Goal: Information Seeking & Learning: Learn about a topic

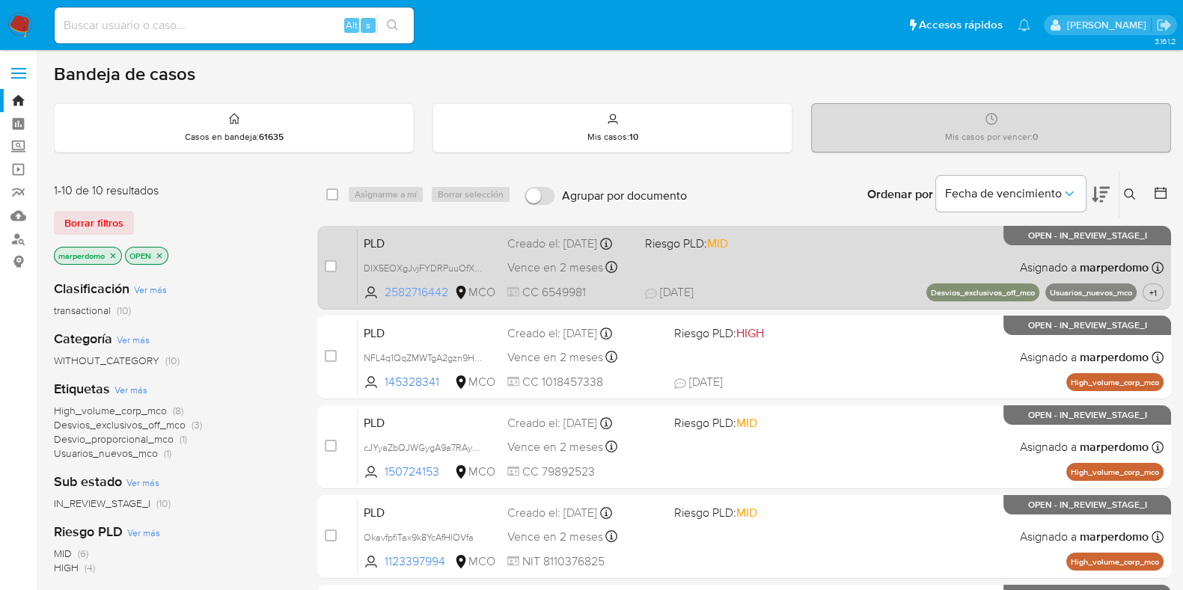
click at [414, 295] on span "2582716442" at bounding box center [418, 292] width 67 height 16
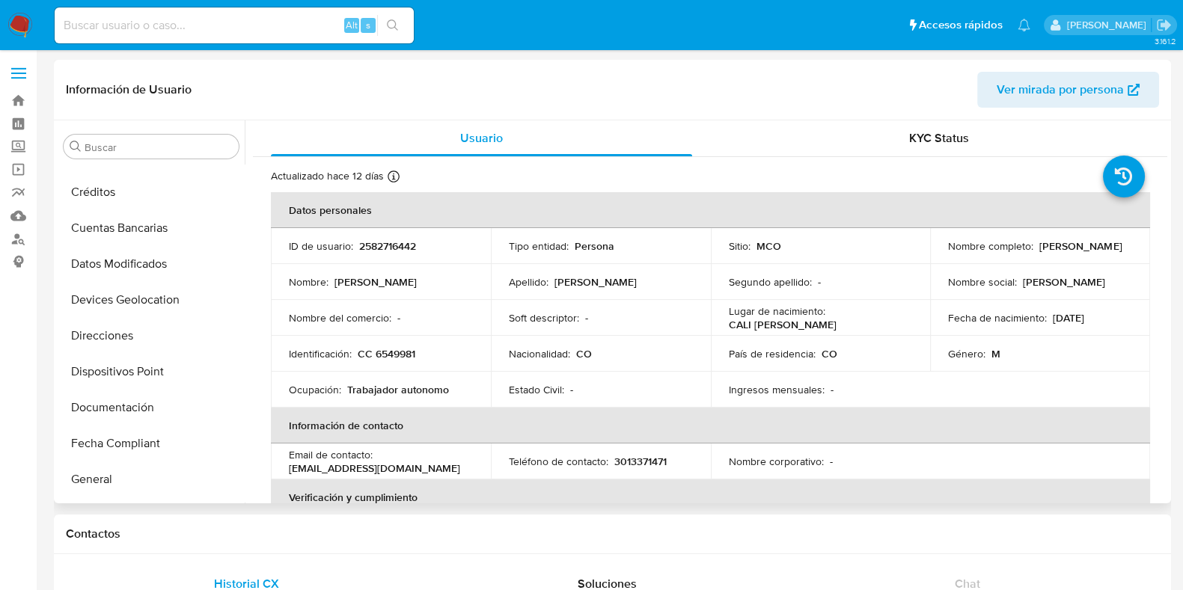
scroll to position [184, 0]
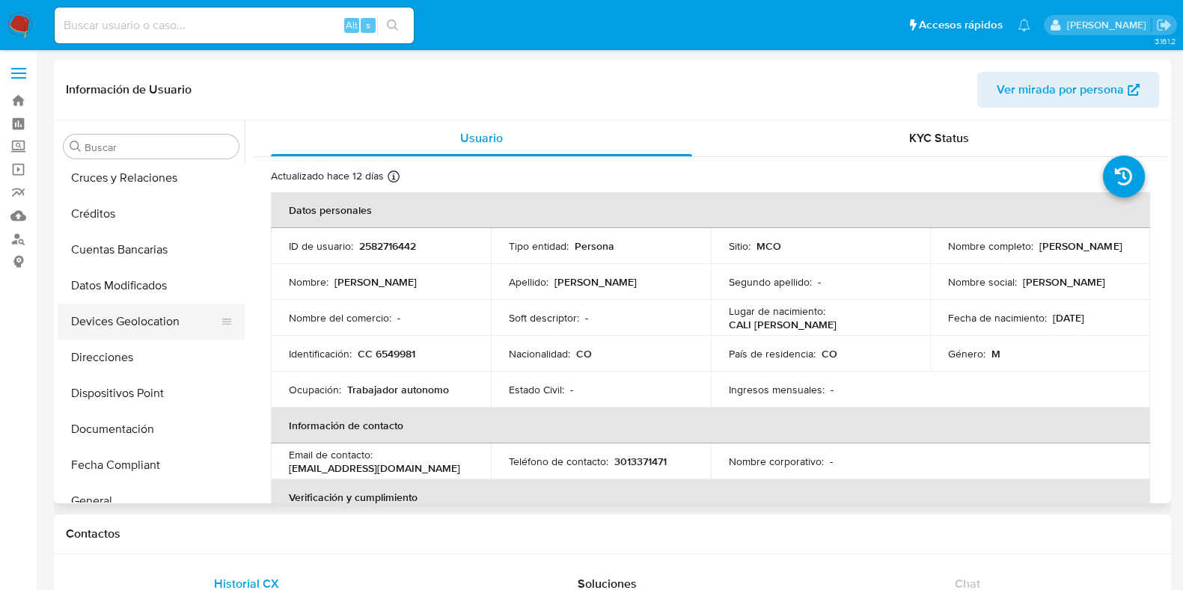
select select "10"
click at [150, 435] on button "Documentación" at bounding box center [145, 429] width 175 height 36
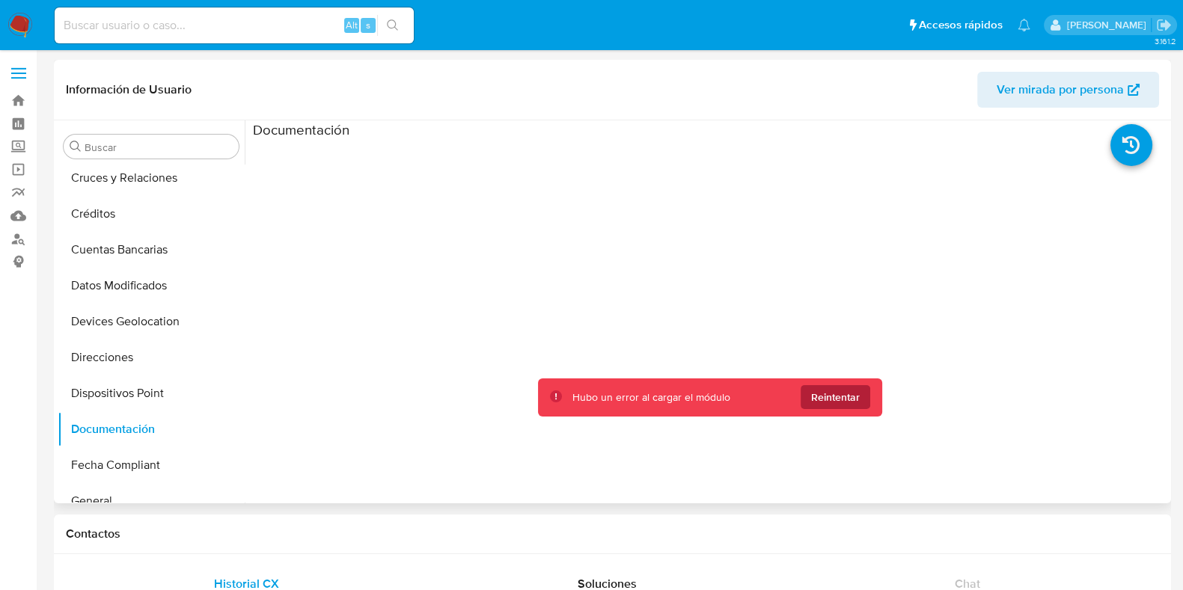
click at [818, 397] on span "Reintentar" at bounding box center [835, 397] width 49 height 24
click at [818, 396] on span "Reintentar" at bounding box center [835, 397] width 49 height 24
click at [243, 285] on div "Buscar Anticipos de dinero Aprobadores Aprobados Archivos adjuntos CBT Cruces y…" at bounding box center [613, 311] width 1110 height 383
drag, startPoint x: 239, startPoint y: 281, endPoint x: 234, endPoint y: 334, distance: 52.6
click at [234, 334] on ul "Anticipos de dinero Aprobadores Aprobados Archivos adjuntos CBT Cruces y Relaci…" at bounding box center [151, 333] width 187 height 337
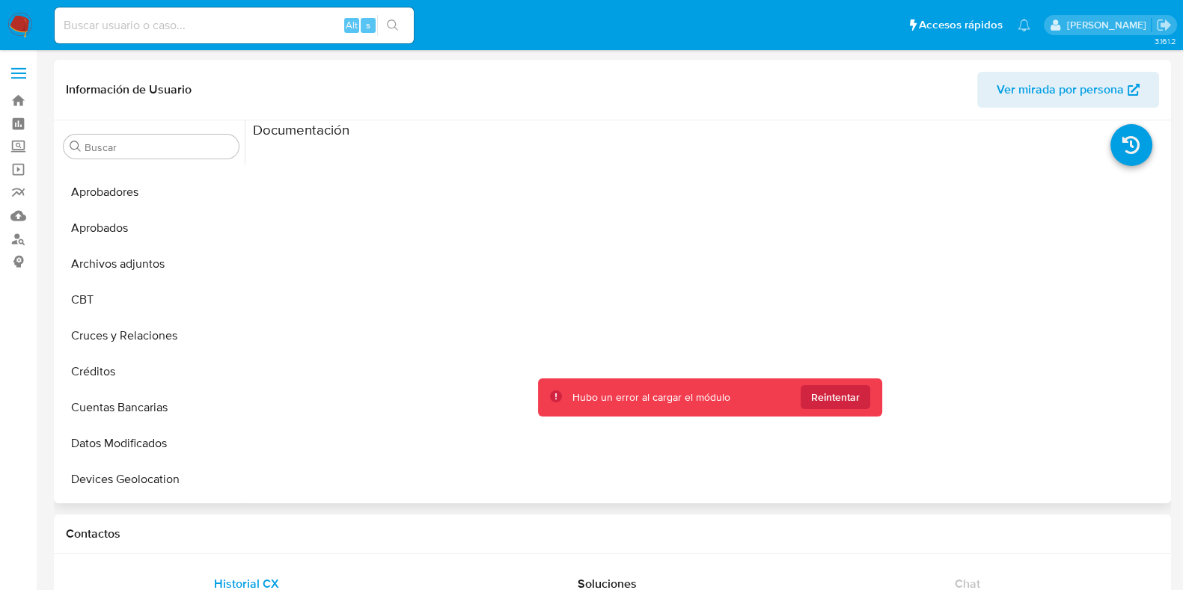
scroll to position [0, 0]
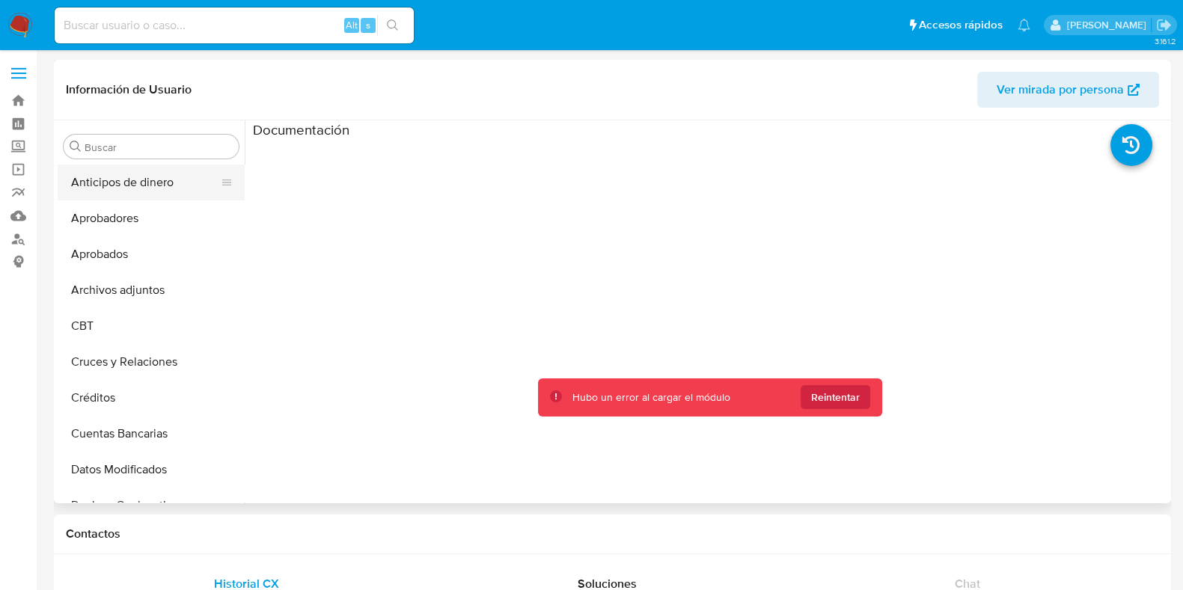
click at [144, 180] on button "Anticipos de dinero" at bounding box center [145, 183] width 175 height 36
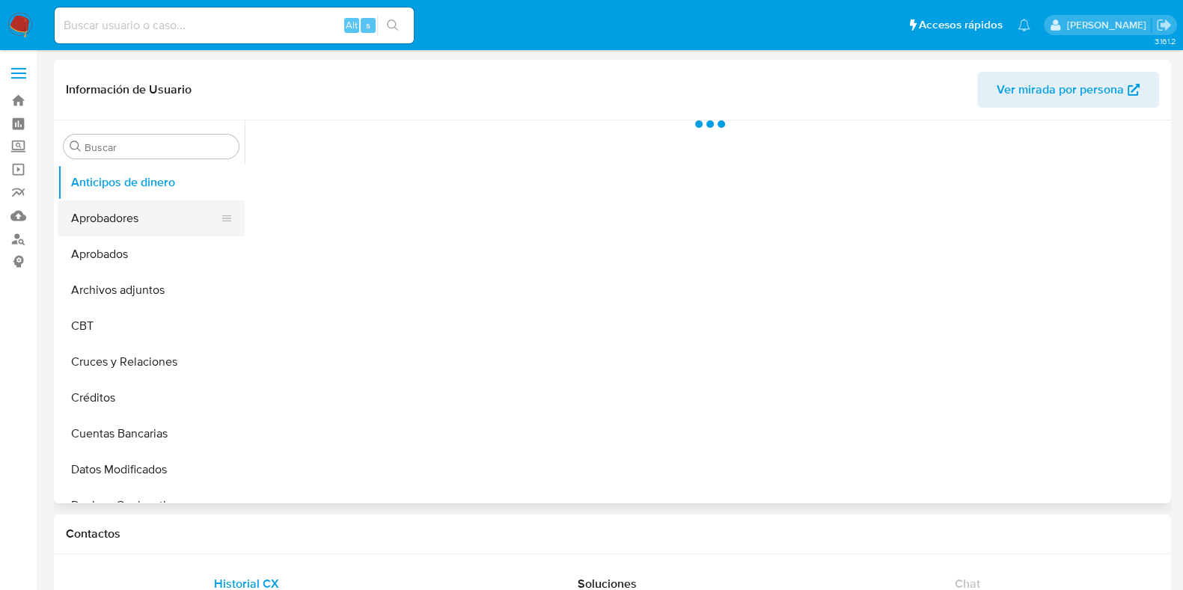
click at [129, 223] on button "Aprobadores" at bounding box center [145, 219] width 175 height 36
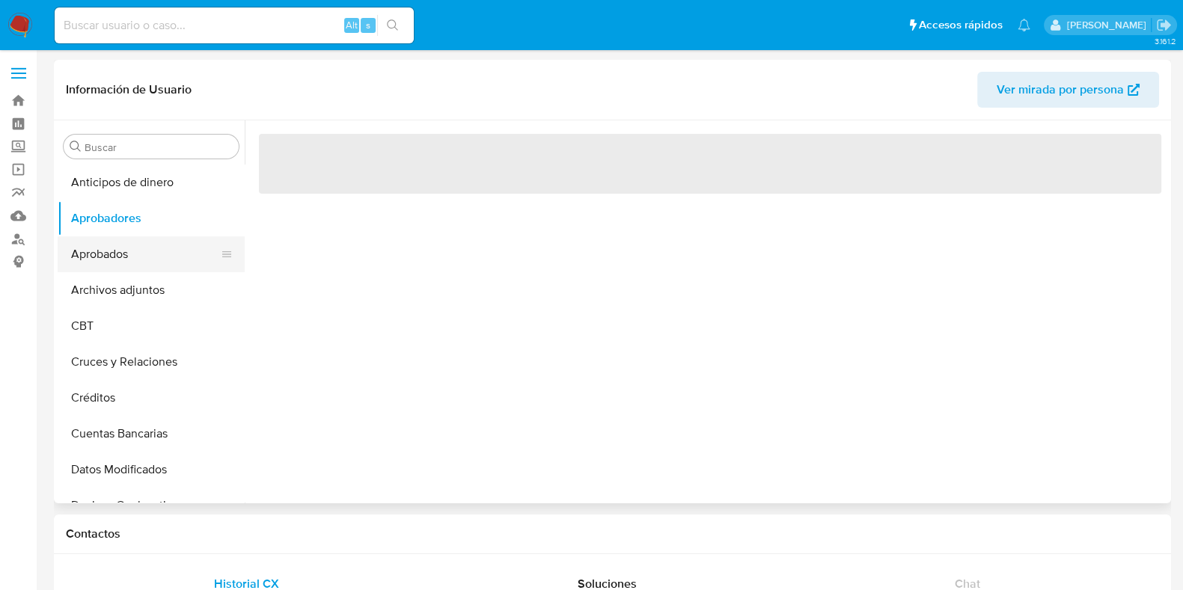
click at [129, 260] on button "Aprobados" at bounding box center [145, 254] width 175 height 36
click at [129, 297] on button "Archivos adjuntos" at bounding box center [145, 290] width 175 height 36
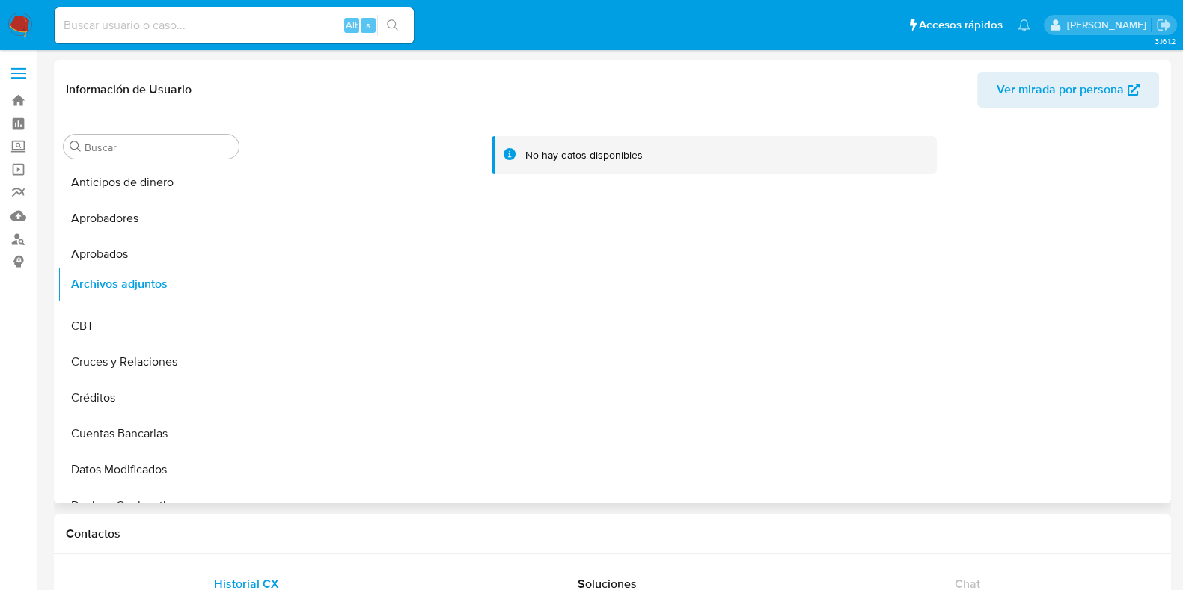
drag, startPoint x: 223, startPoint y: 294, endPoint x: 188, endPoint y: 288, distance: 35.7
click at [188, 288] on ul "Anticipos de dinero Aprobadores Aprobados Archivos adjuntos CBT Cruces y Relaci…" at bounding box center [151, 333] width 187 height 337
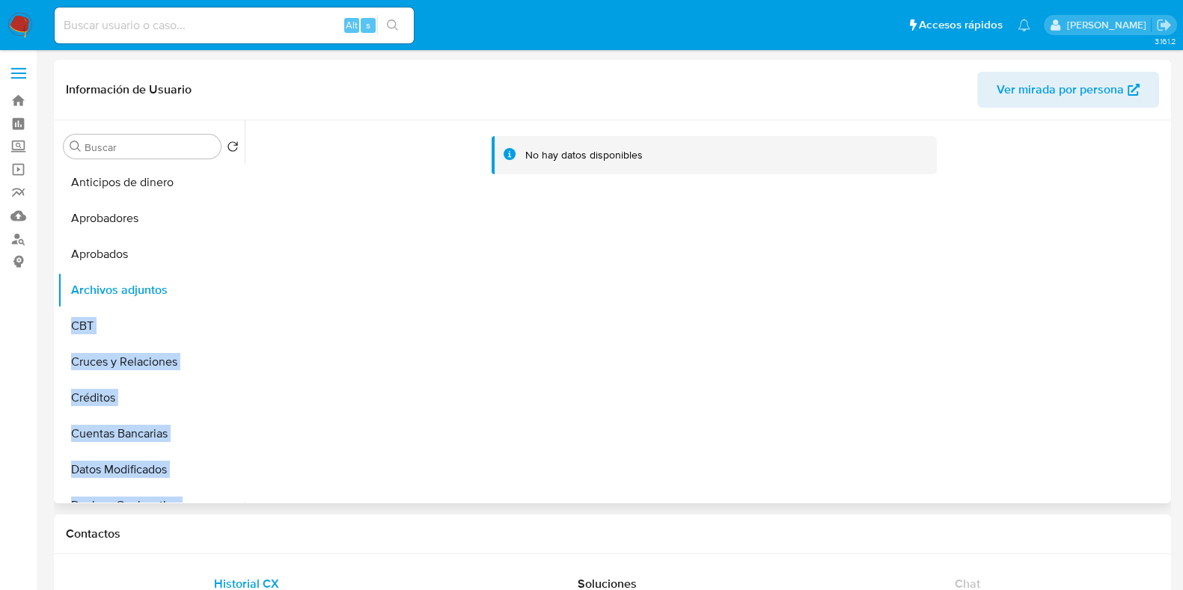
drag, startPoint x: 244, startPoint y: 260, endPoint x: 242, endPoint y: 281, distance: 21.1
click at [242, 281] on div "Buscar Volver al orden por defecto Anticipos de dinero Aprobadores Aprobados Ar…" at bounding box center [613, 311] width 1110 height 383
click at [266, 286] on div "No hay datos disponibles" at bounding box center [706, 311] width 922 height 383
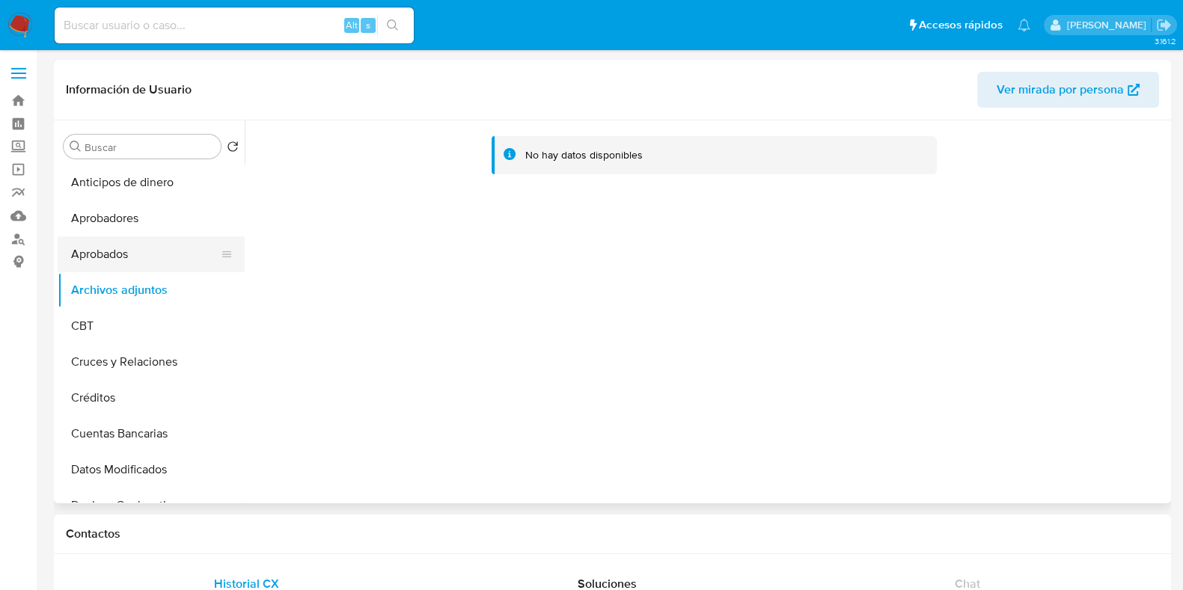
drag, startPoint x: 236, startPoint y: 247, endPoint x: 232, endPoint y: 266, distance: 20.0
click at [232, 266] on button "Aprobados" at bounding box center [145, 254] width 175 height 36
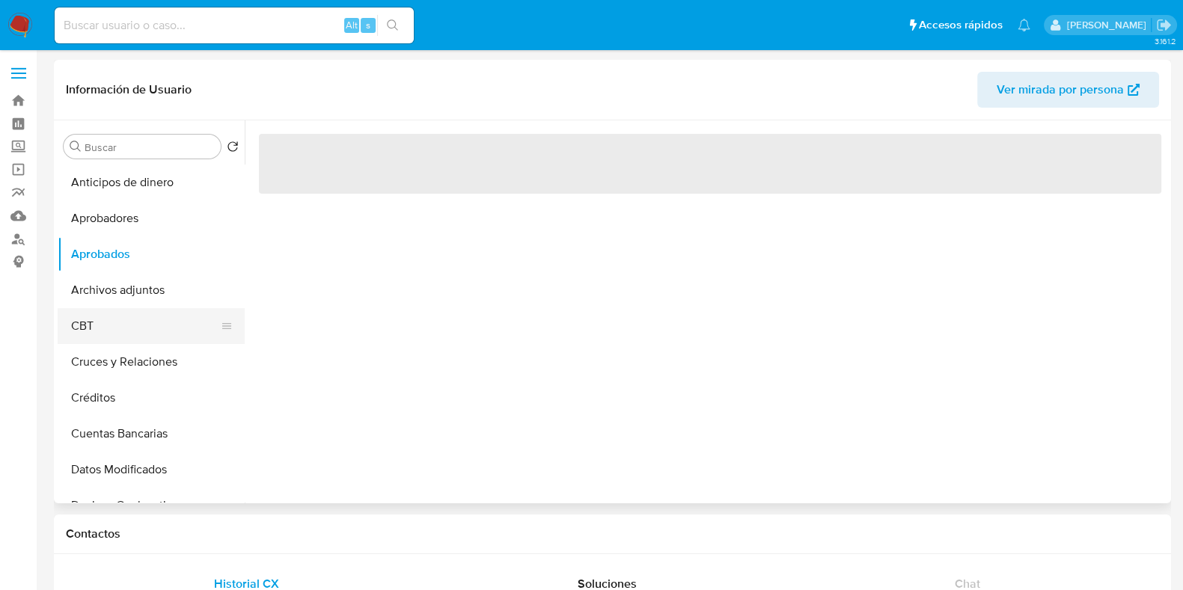
click at [132, 321] on button "CBT" at bounding box center [145, 326] width 175 height 36
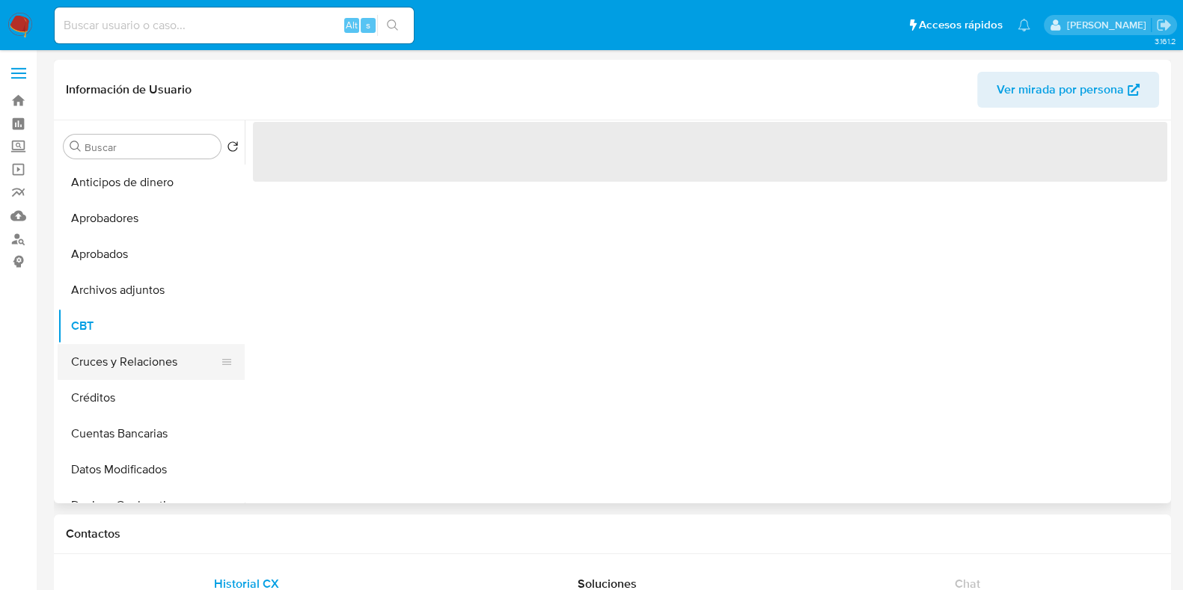
click at [135, 370] on button "Cruces y Relaciones" at bounding box center [145, 362] width 175 height 36
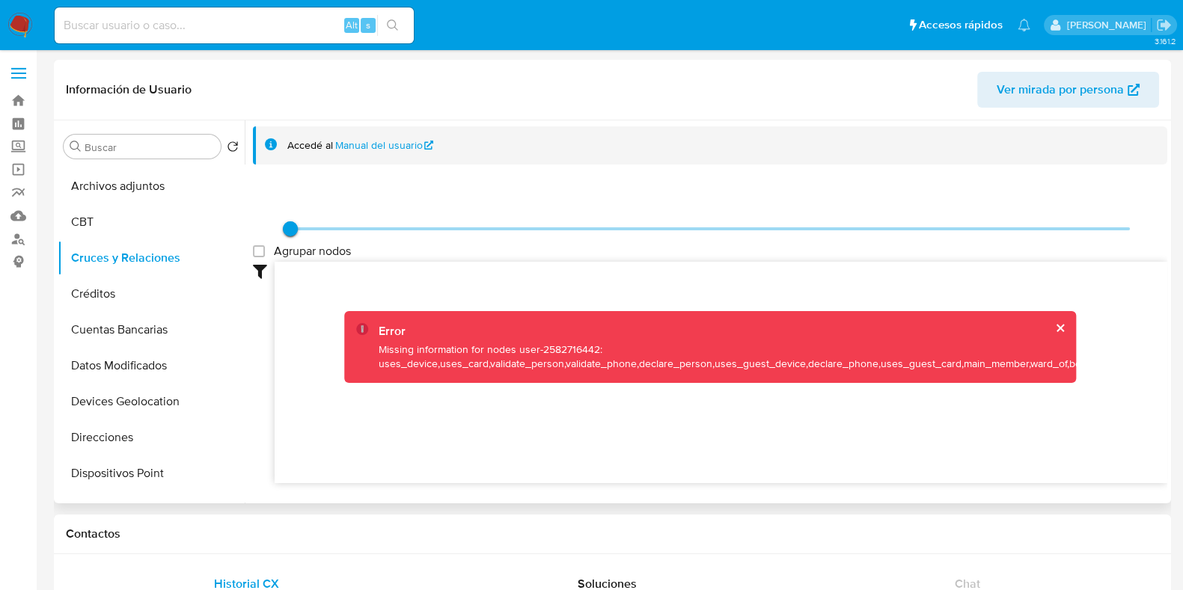
scroll to position [101, 0]
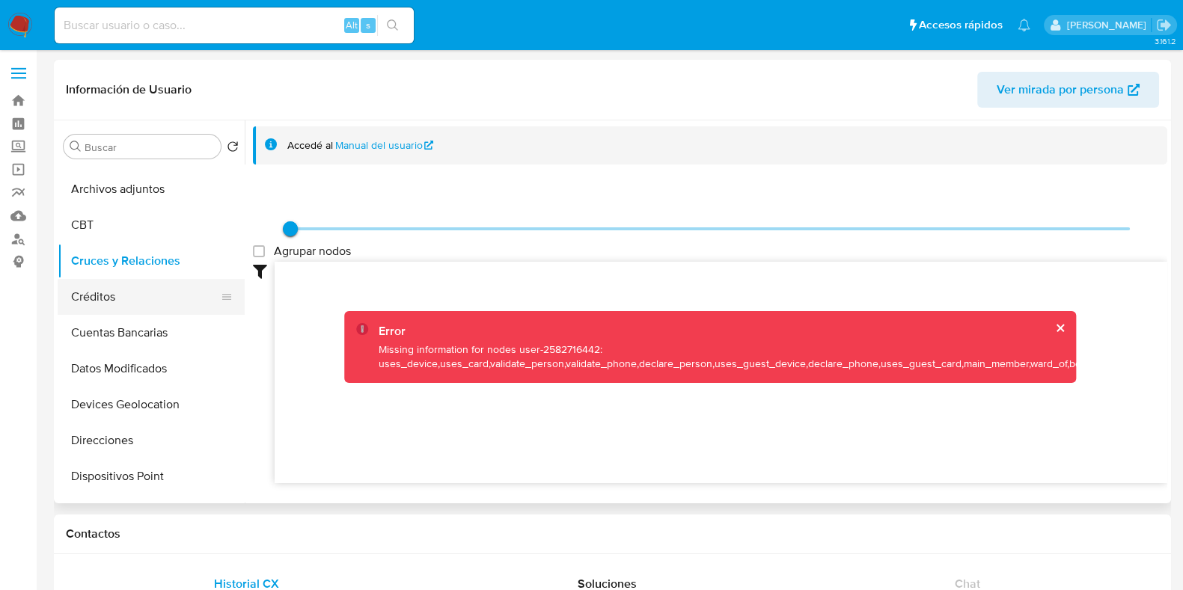
click at [131, 297] on button "Créditos" at bounding box center [145, 297] width 175 height 36
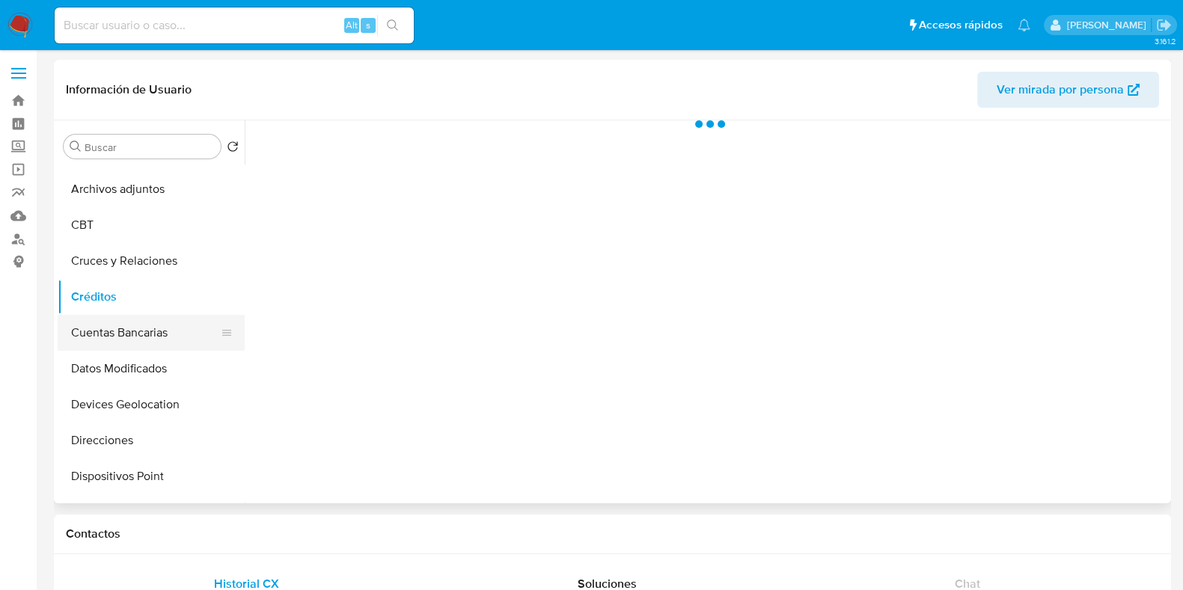
click at [132, 336] on button "Cuentas Bancarias" at bounding box center [145, 333] width 175 height 36
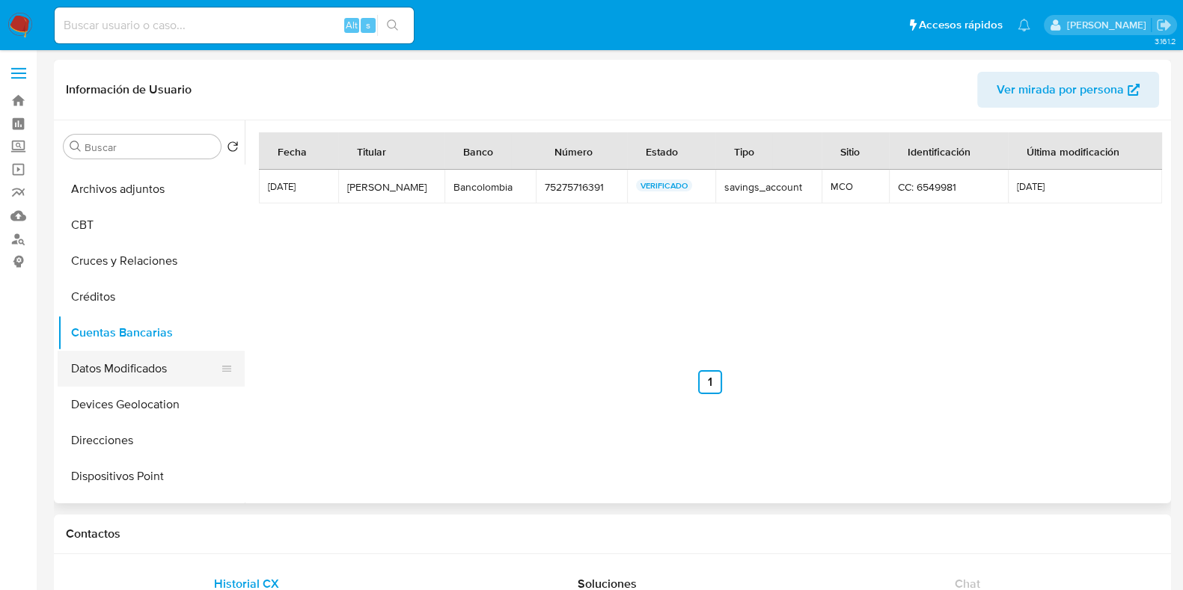
click at [110, 373] on button "Datos Modificados" at bounding box center [145, 369] width 175 height 36
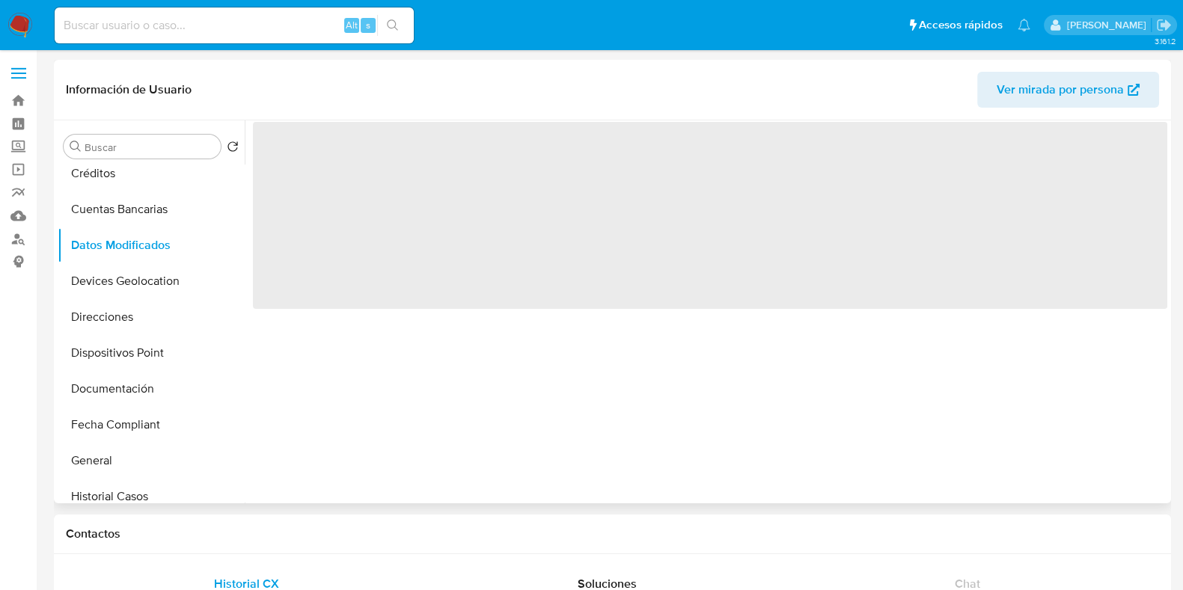
scroll to position [223, 0]
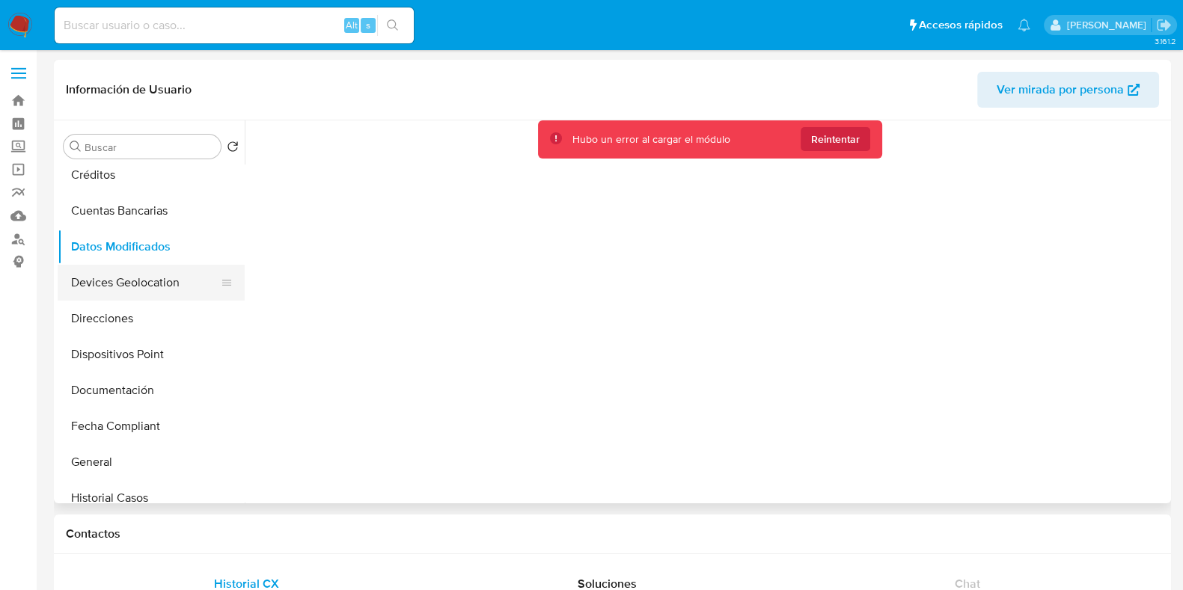
click at [165, 283] on button "Devices Geolocation" at bounding box center [145, 283] width 175 height 36
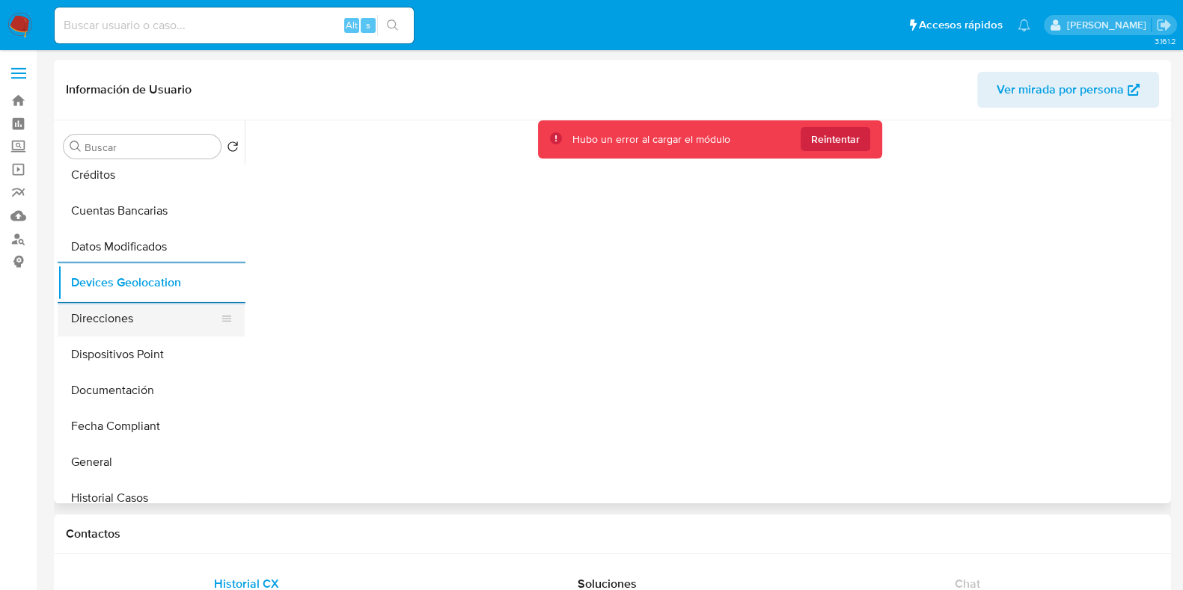
click at [150, 322] on button "Direcciones" at bounding box center [145, 319] width 175 height 36
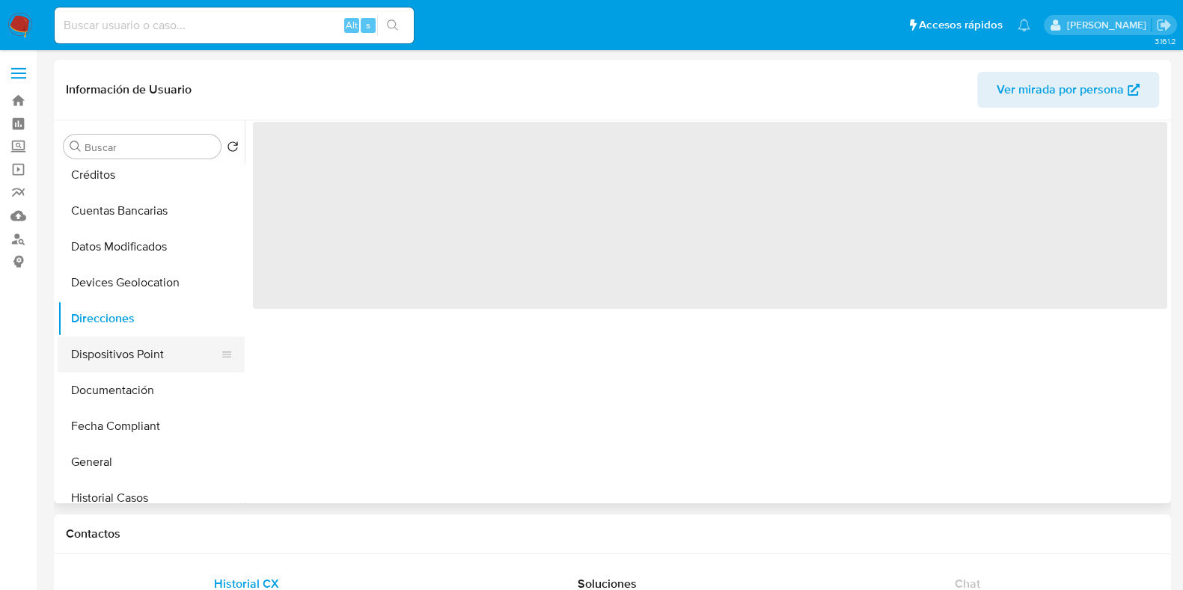
click at [127, 367] on button "Dispositivos Point" at bounding box center [145, 355] width 175 height 36
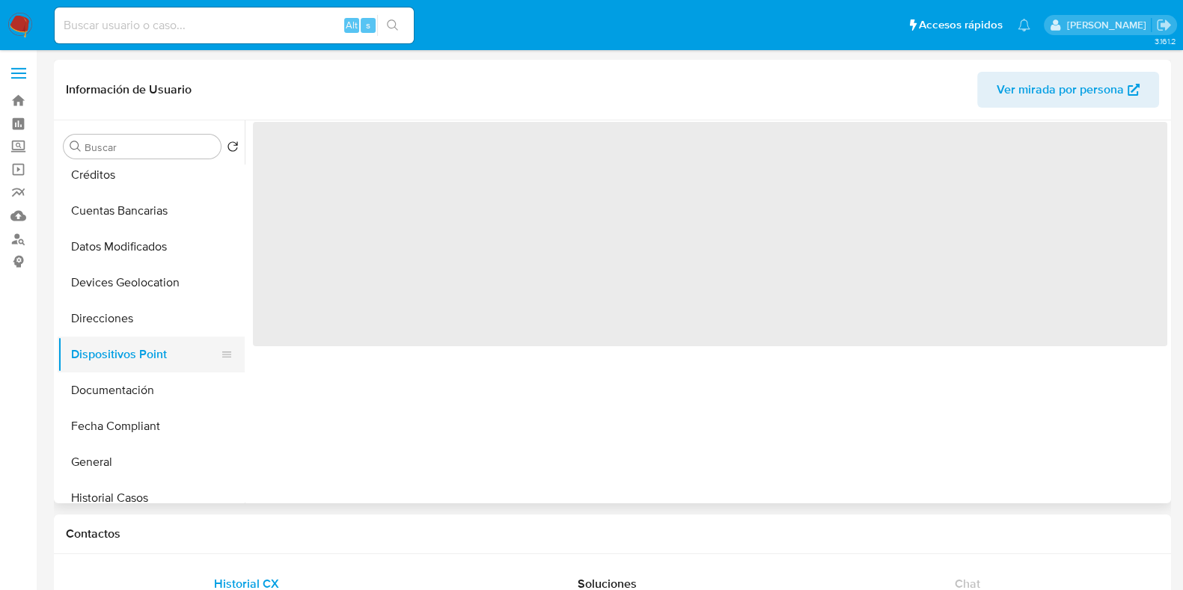
click at [125, 337] on button "Dispositivos Point" at bounding box center [145, 355] width 175 height 36
click at [116, 324] on button "Direcciones" at bounding box center [145, 319] width 175 height 36
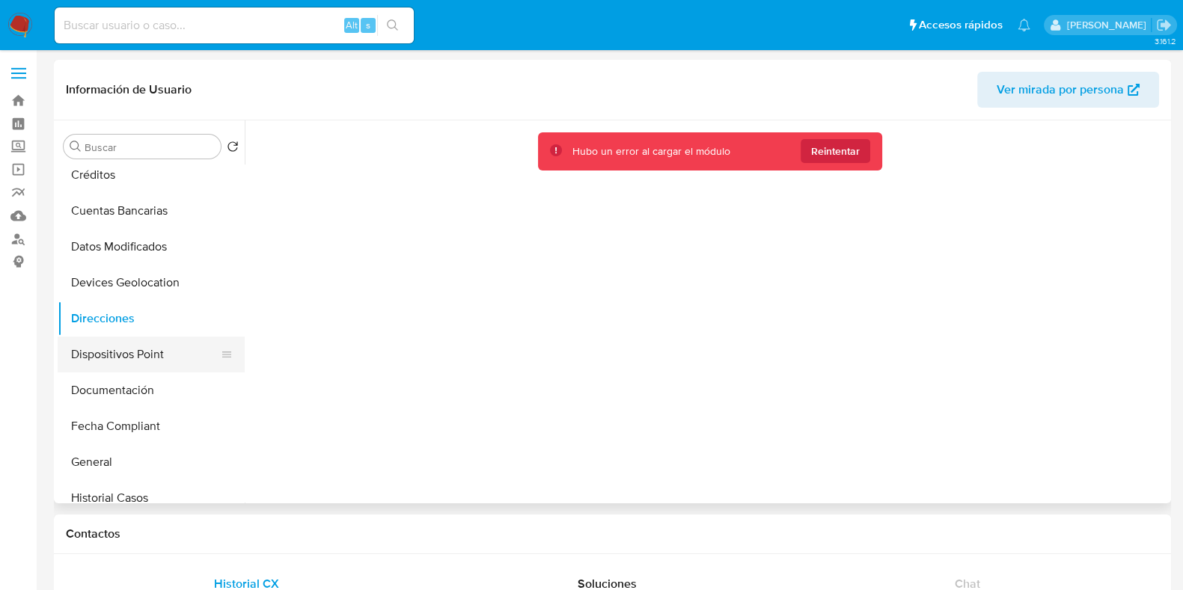
click at [120, 353] on button "Dispositivos Point" at bounding box center [145, 355] width 175 height 36
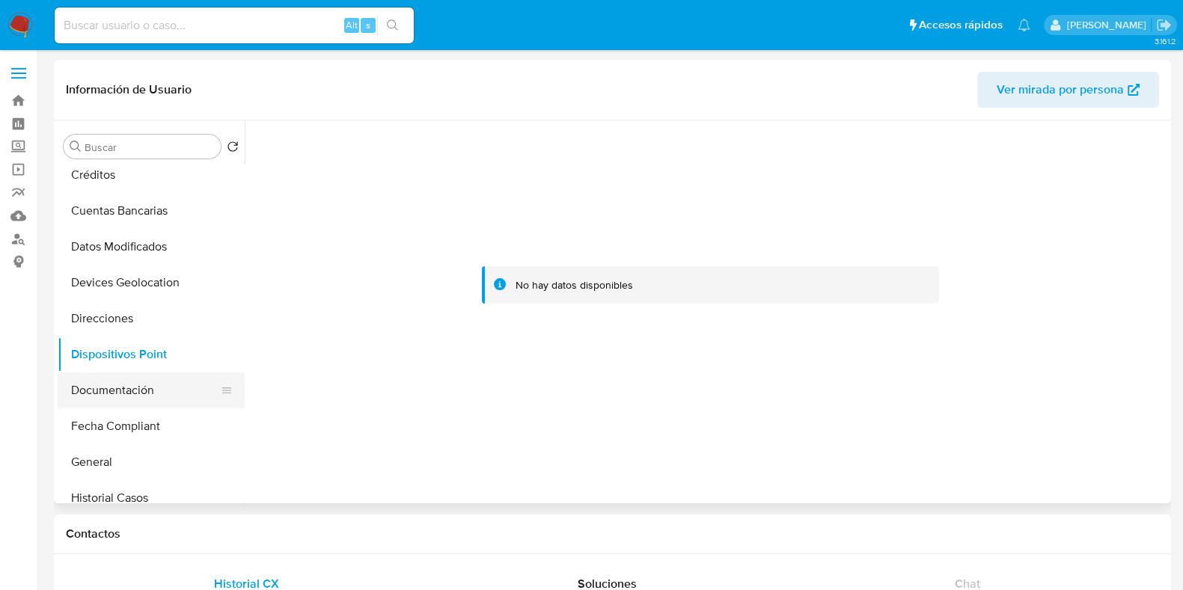
click at [132, 394] on button "Documentación" at bounding box center [145, 391] width 175 height 36
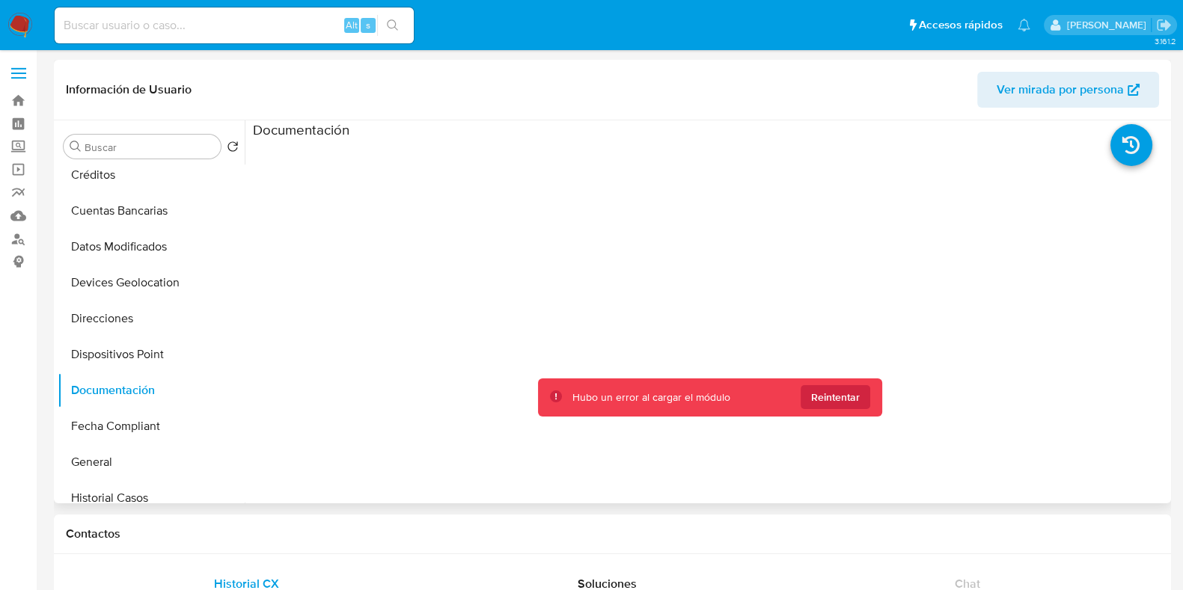
drag, startPoint x: 236, startPoint y: 303, endPoint x: 245, endPoint y: 353, distance: 50.8
click at [245, 353] on div "Buscar Volver al orden por defecto Anticipos de dinero Aprobadores Aprobados Ar…" at bounding box center [613, 311] width 1110 height 383
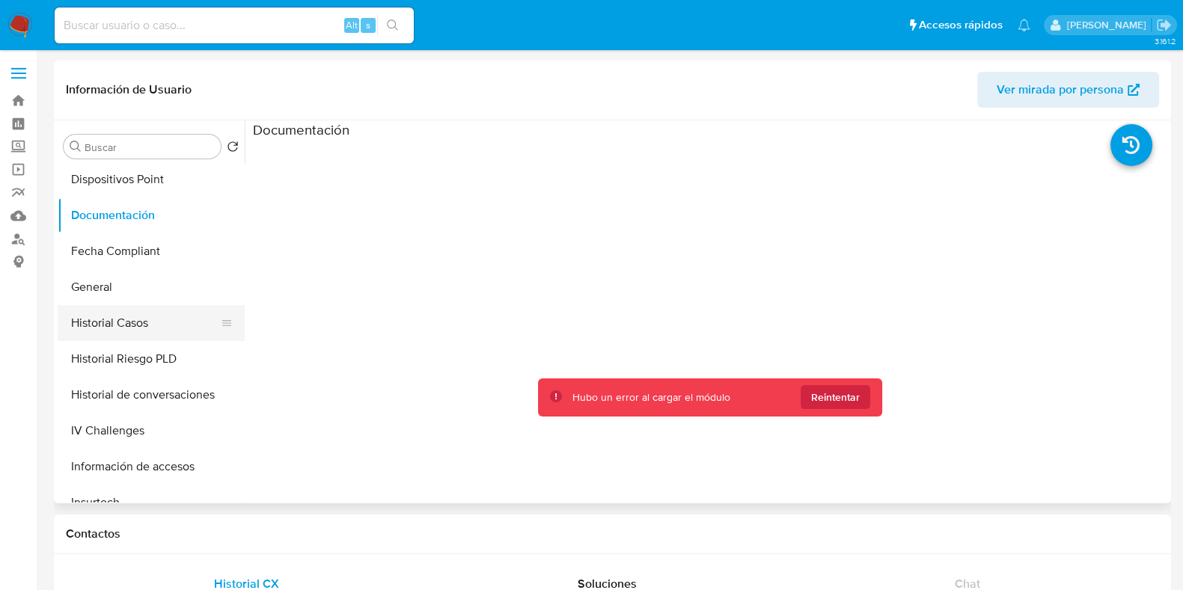
scroll to position [386, 0]
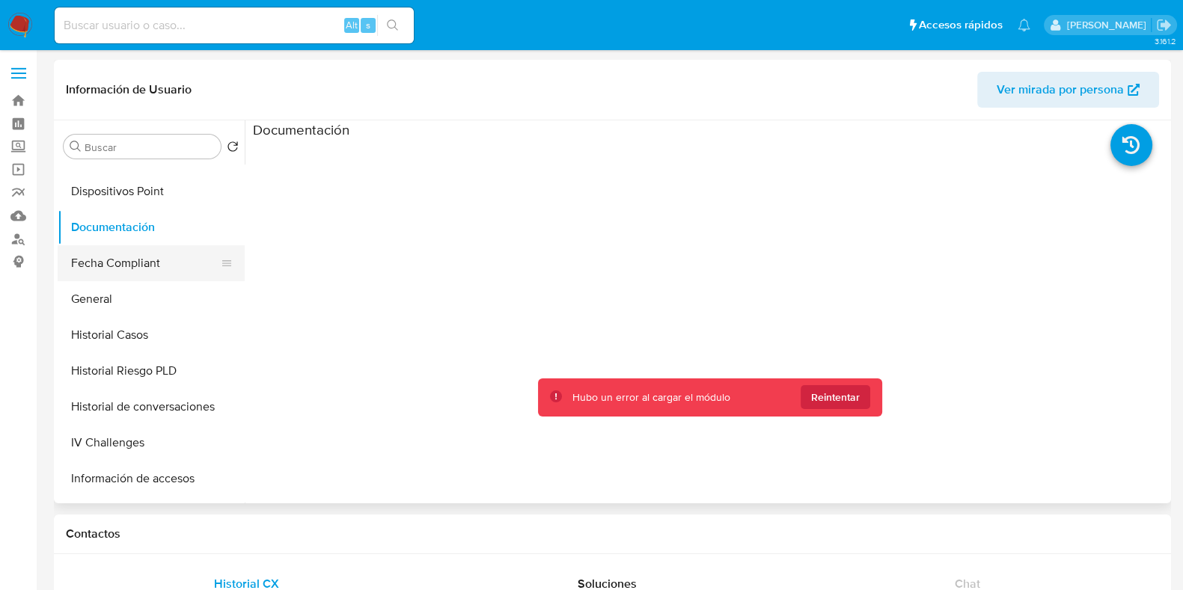
click at [132, 259] on button "Fecha Compliant" at bounding box center [145, 263] width 175 height 36
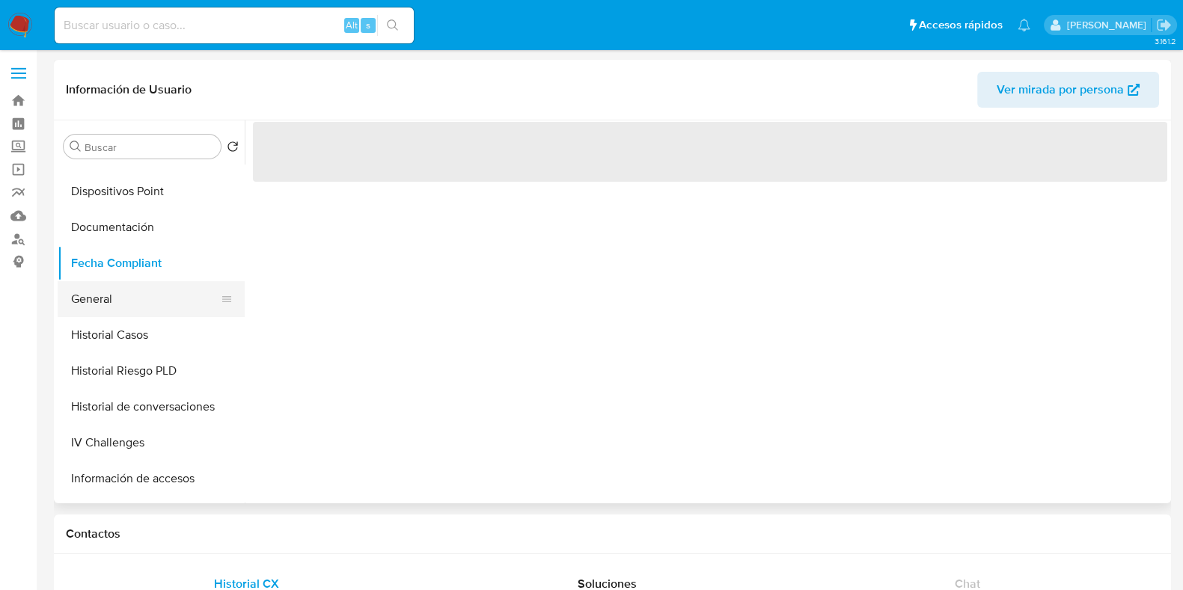
click at [117, 305] on button "General" at bounding box center [145, 299] width 175 height 36
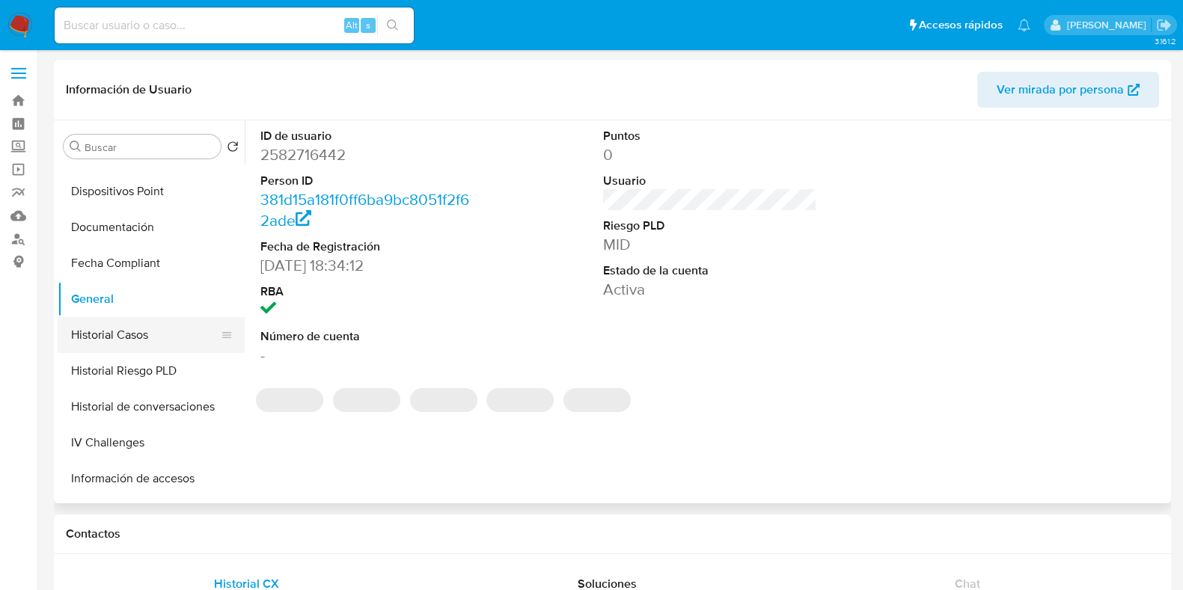
click at [108, 328] on button "Historial Casos" at bounding box center [145, 335] width 175 height 36
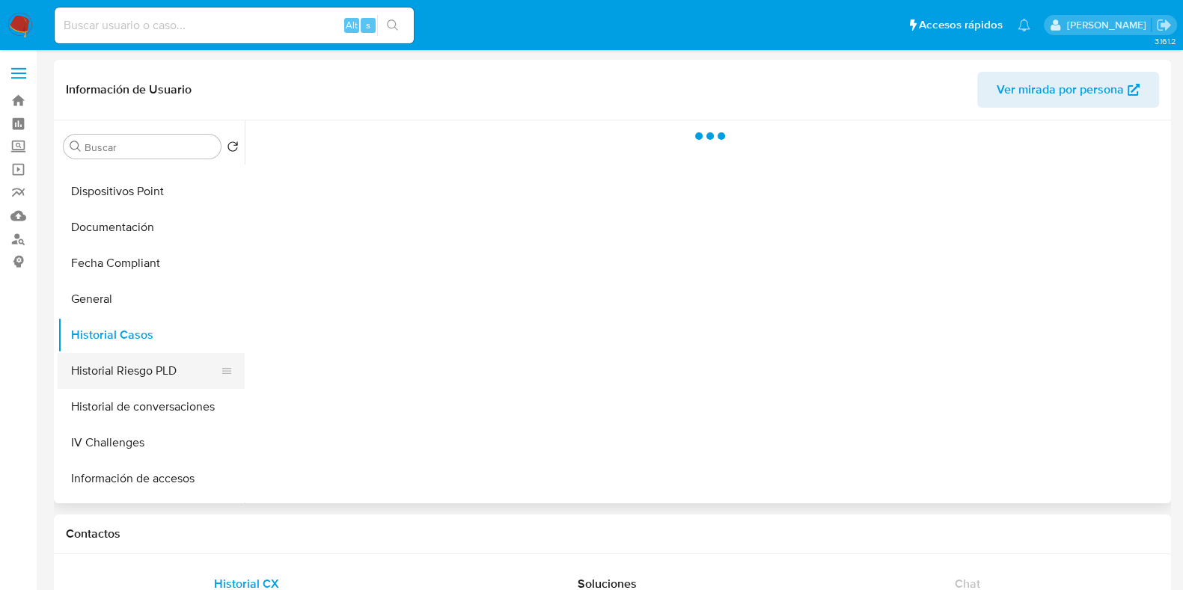
click at [121, 376] on button "Historial Riesgo PLD" at bounding box center [145, 371] width 175 height 36
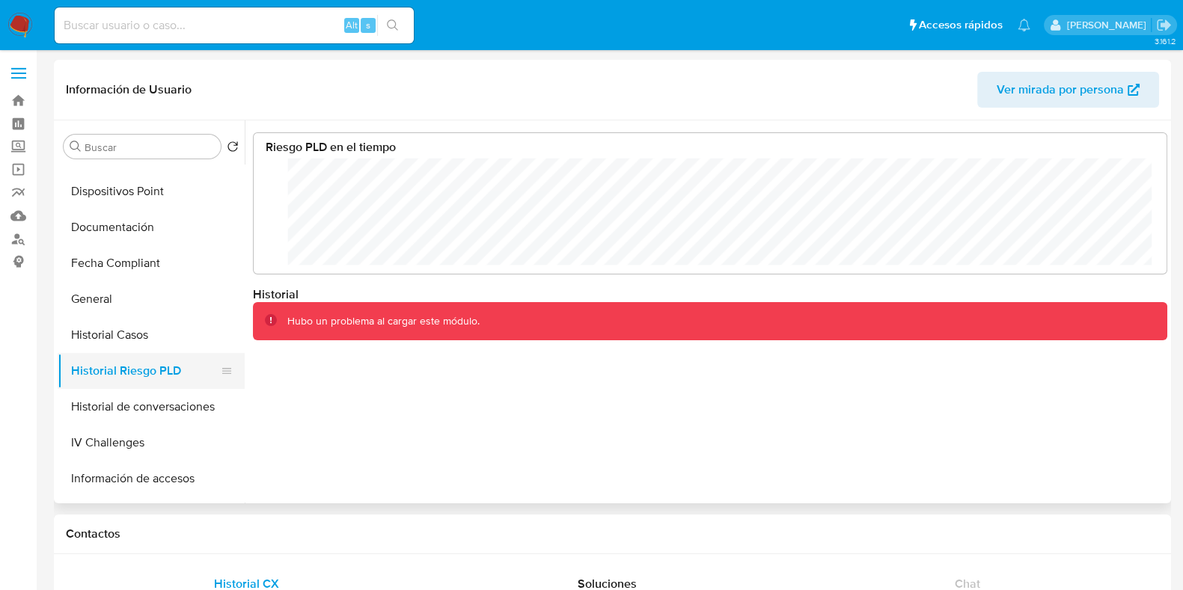
scroll to position [748055, 747285]
click at [127, 417] on button "Historial de conversaciones" at bounding box center [145, 407] width 175 height 36
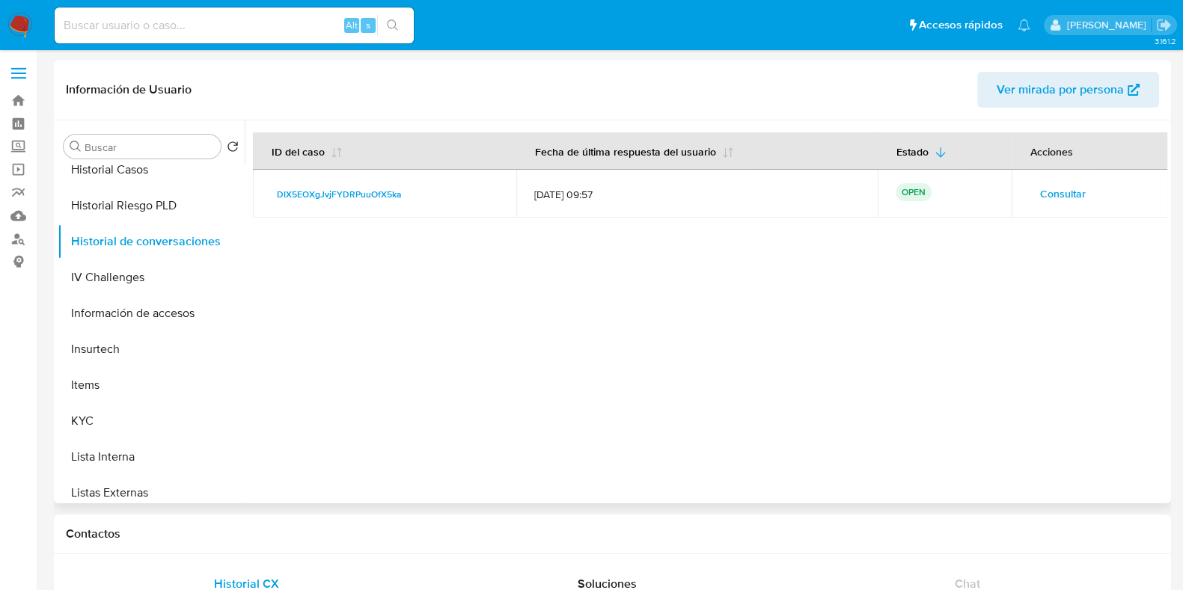
scroll to position [551, 0]
click at [137, 277] on button "IV Challenges" at bounding box center [145, 278] width 175 height 36
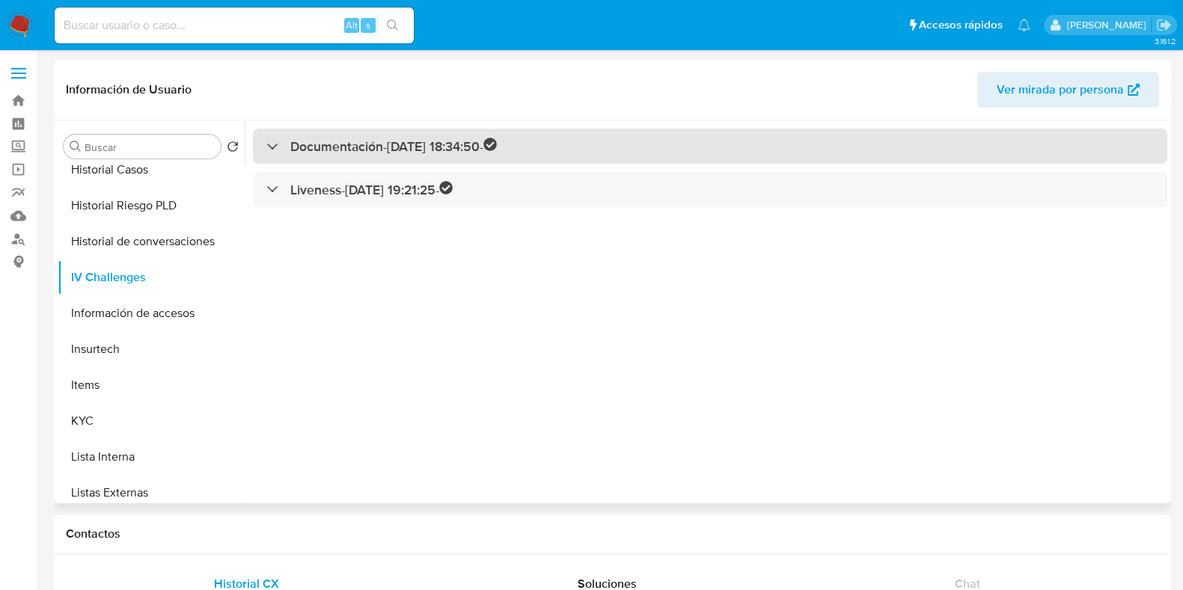
click at [279, 155] on div "Documentación - [DATE] 18:34:50 -" at bounding box center [710, 146] width 914 height 35
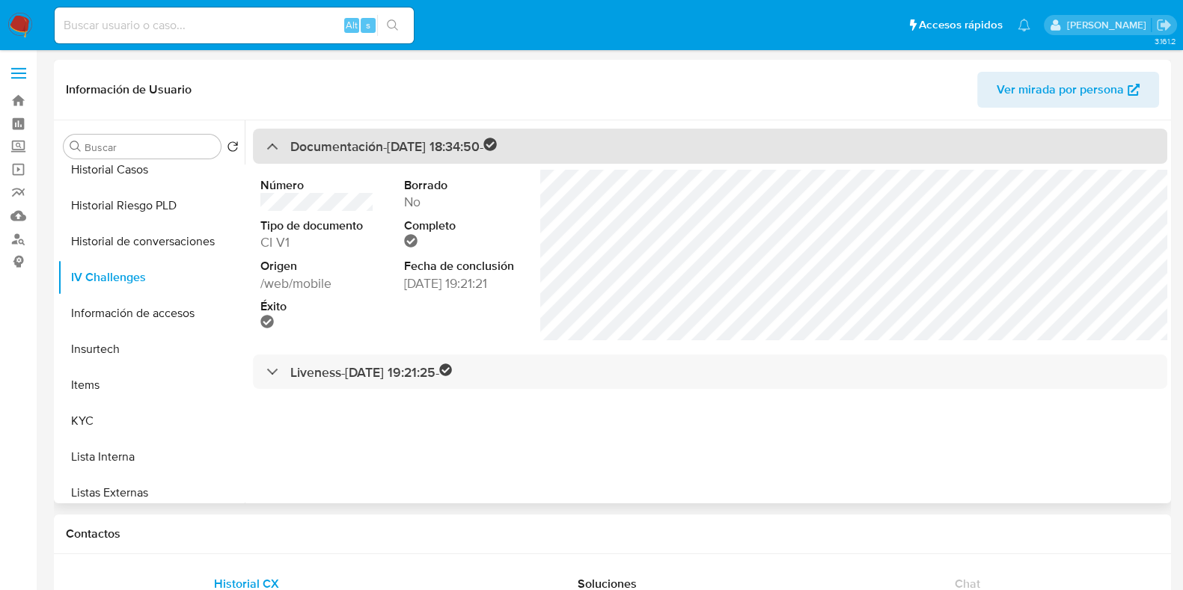
click at [283, 159] on div "Documentación - [DATE] 18:34:50 -" at bounding box center [710, 146] width 914 height 35
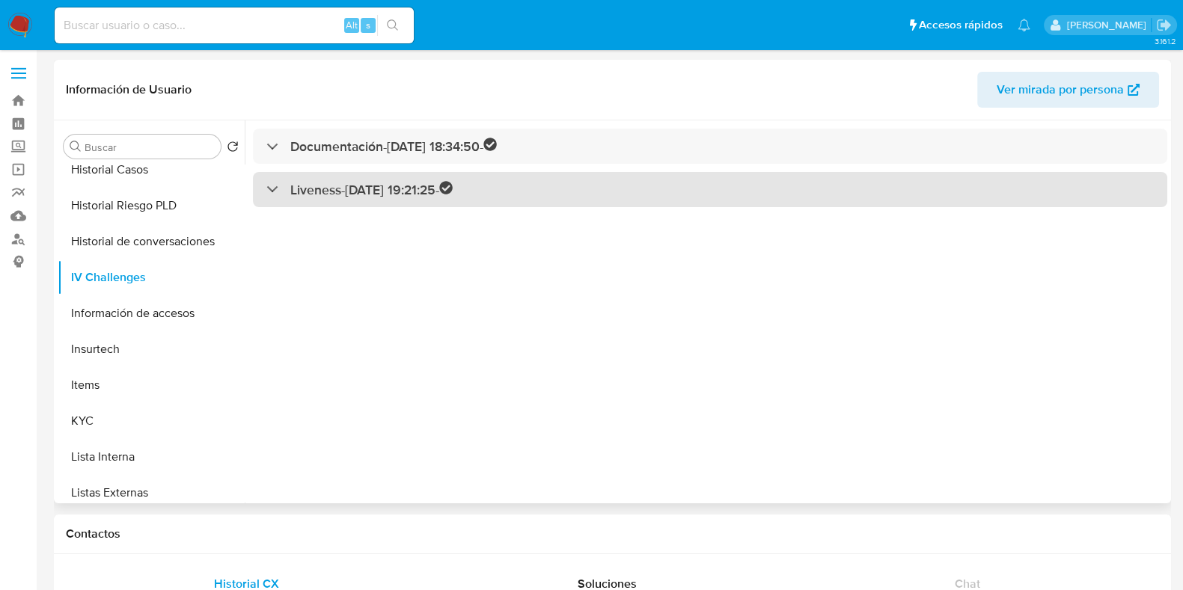
click at [284, 204] on div "Liveness - [DATE] 19:21:25 -" at bounding box center [710, 189] width 914 height 35
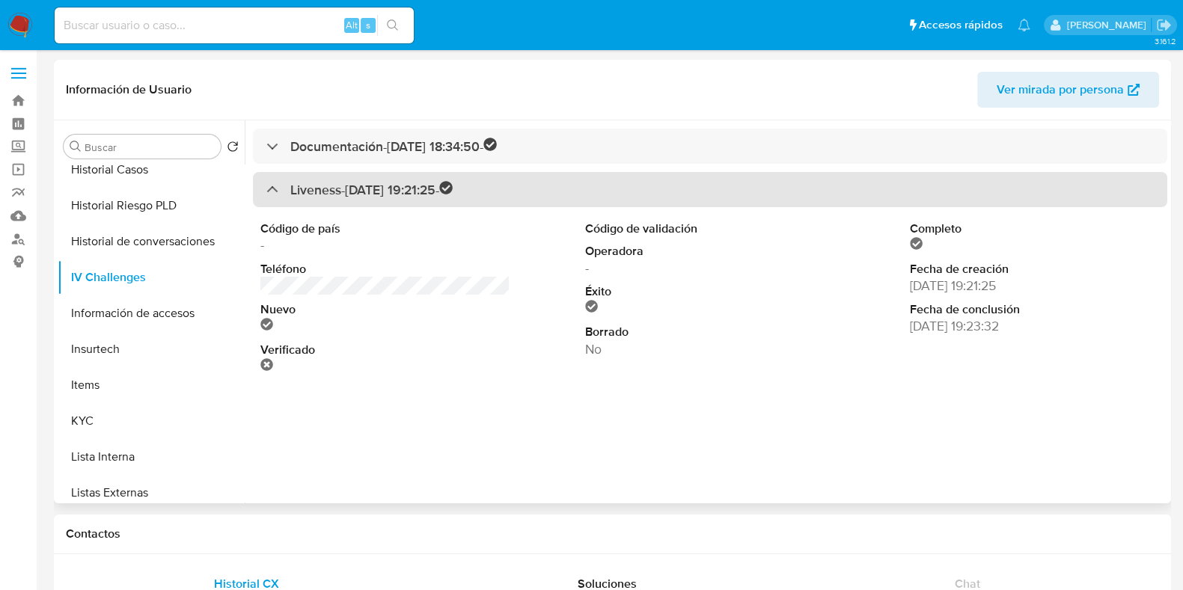
click at [280, 194] on div "Liveness - [DATE] 19:21:25 -" at bounding box center [359, 189] width 186 height 17
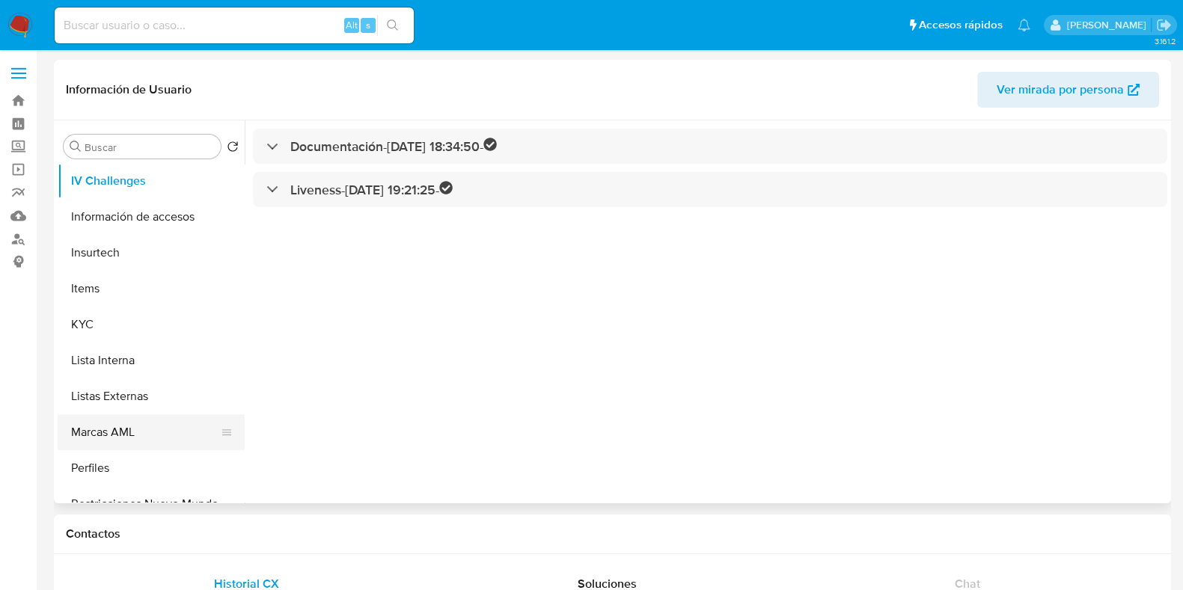
scroll to position [654, 0]
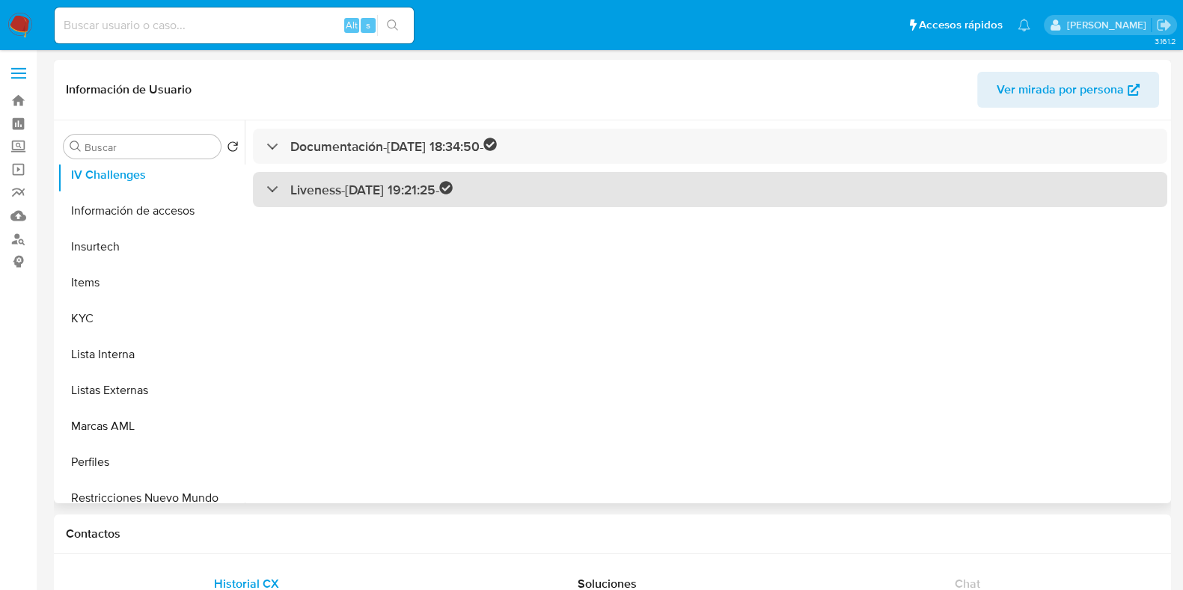
click at [275, 194] on div "Liveness - [DATE] 19:21:25 -" at bounding box center [359, 189] width 186 height 17
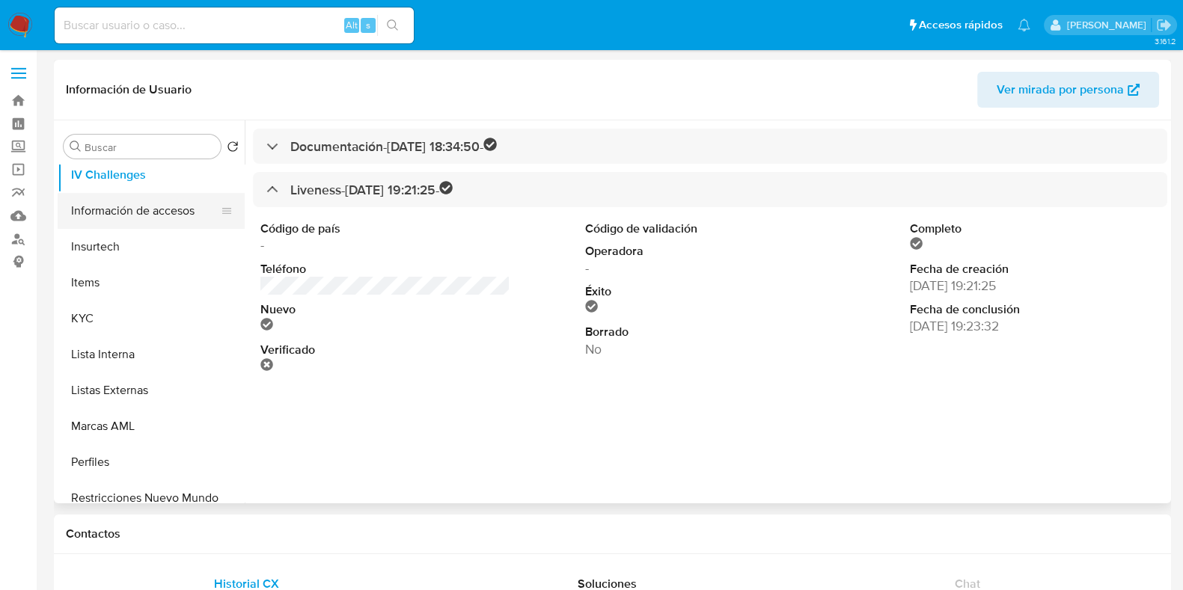
click at [158, 202] on button "Información de accesos" at bounding box center [145, 211] width 175 height 36
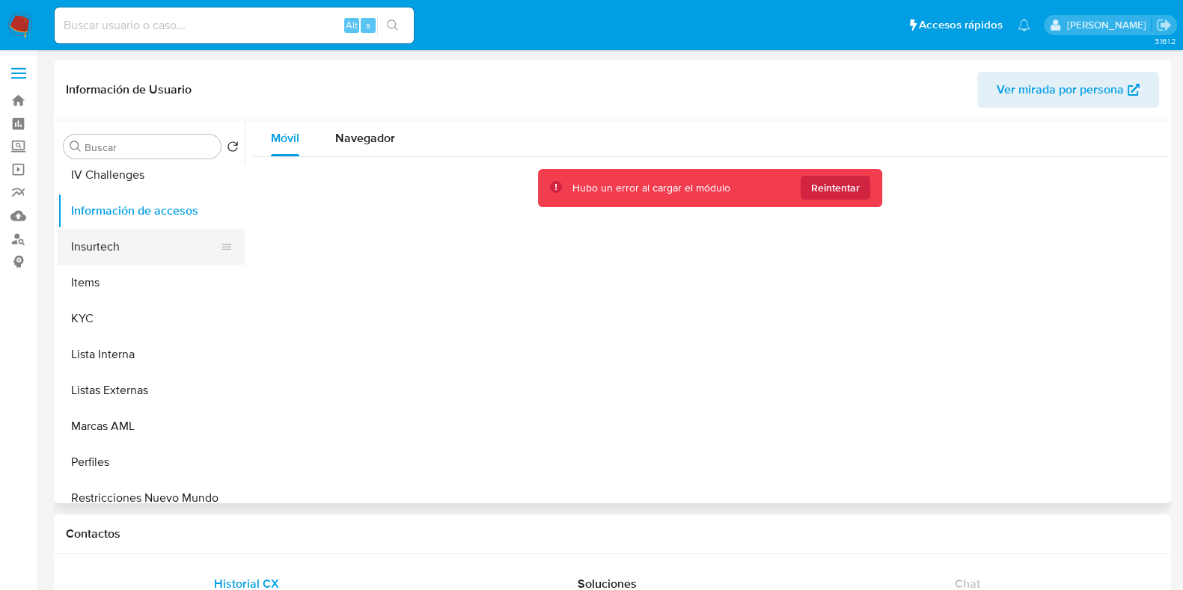
click at [135, 253] on button "Insurtech" at bounding box center [145, 247] width 175 height 36
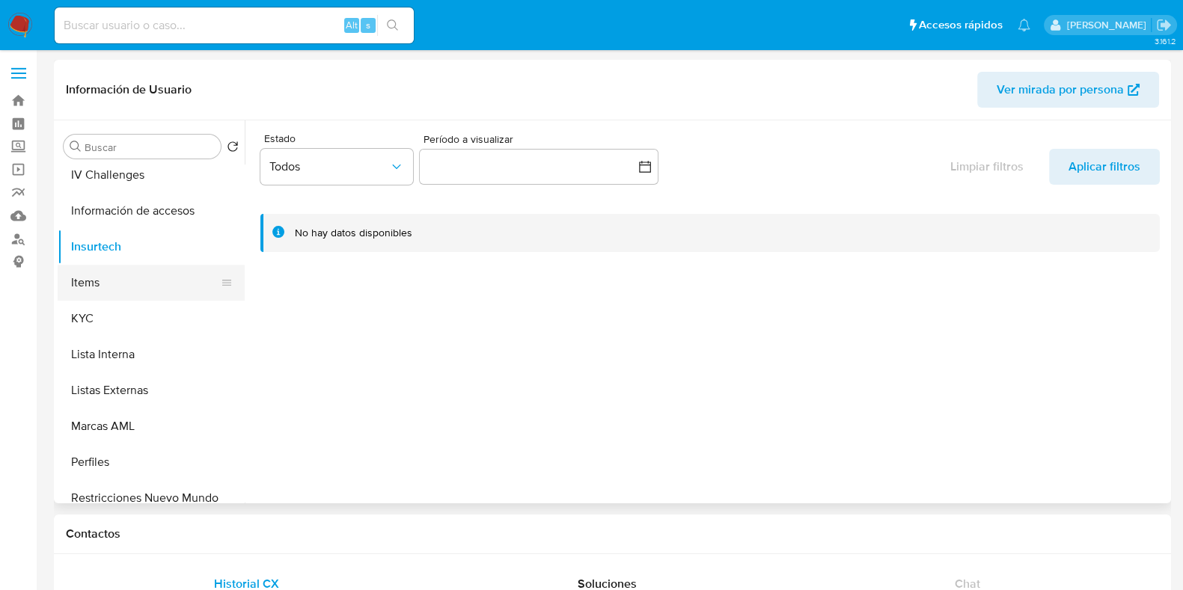
click at [138, 283] on button "Items" at bounding box center [145, 283] width 175 height 36
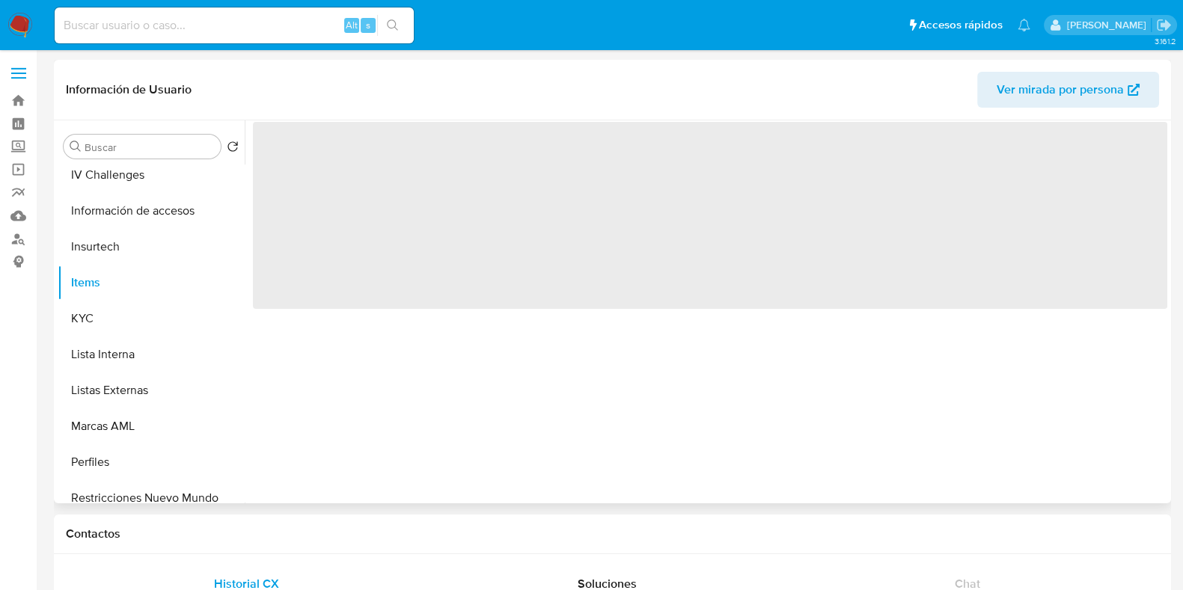
scroll to position [703, 0]
